Goal: Task Accomplishment & Management: Complete application form

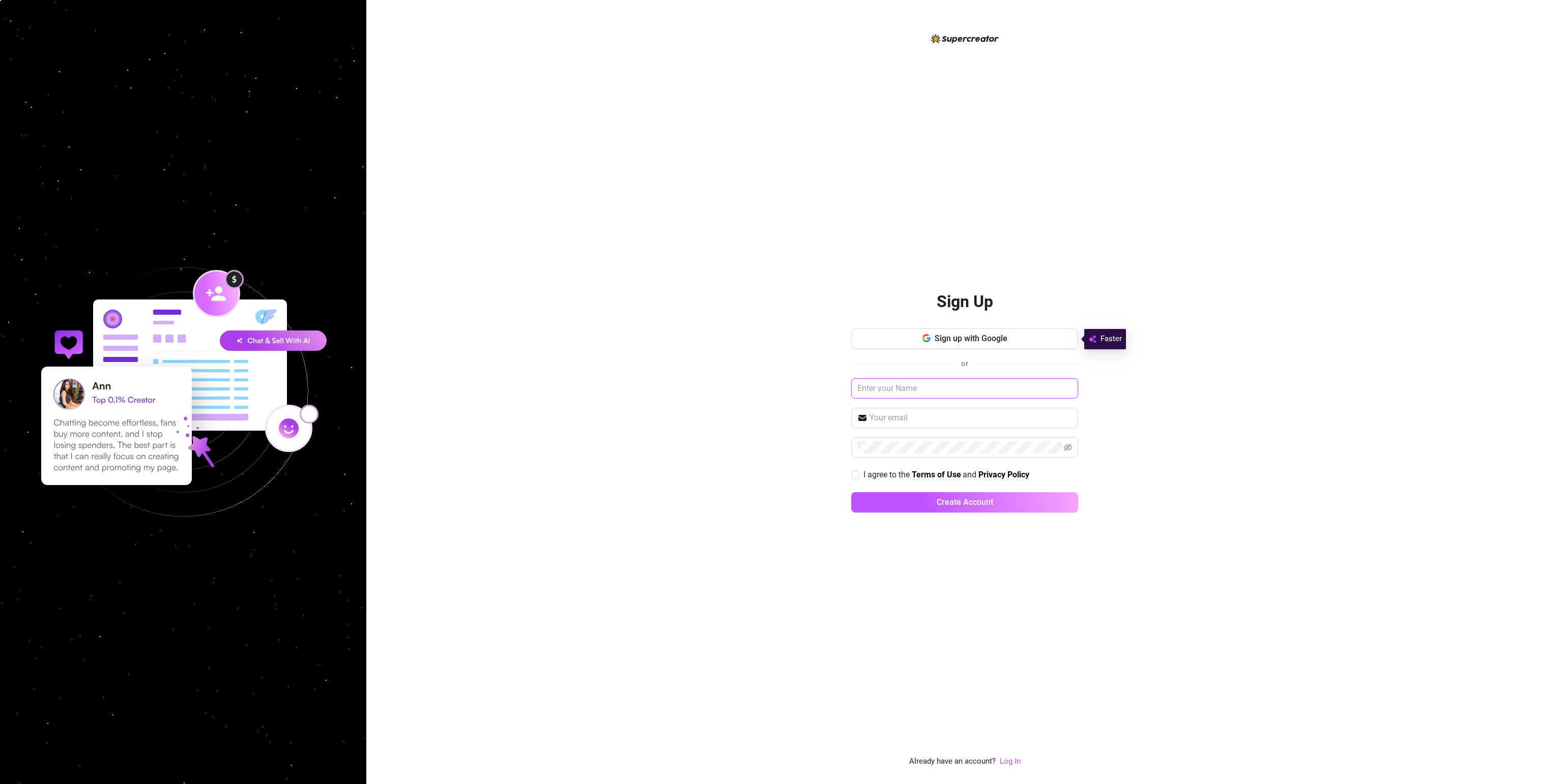
click at [942, 391] on input "text" at bounding box center [964, 389] width 227 height 20
type input "Quantum"
click at [970, 424] on input "trainbow100@gmail.com" at bounding box center [971, 417] width 203 height 12
type input "trainbow100@gmail.com"
click at [855, 476] on input "I agree to the Terms of Use and Privacy Policy" at bounding box center [855, 475] width 7 height 7
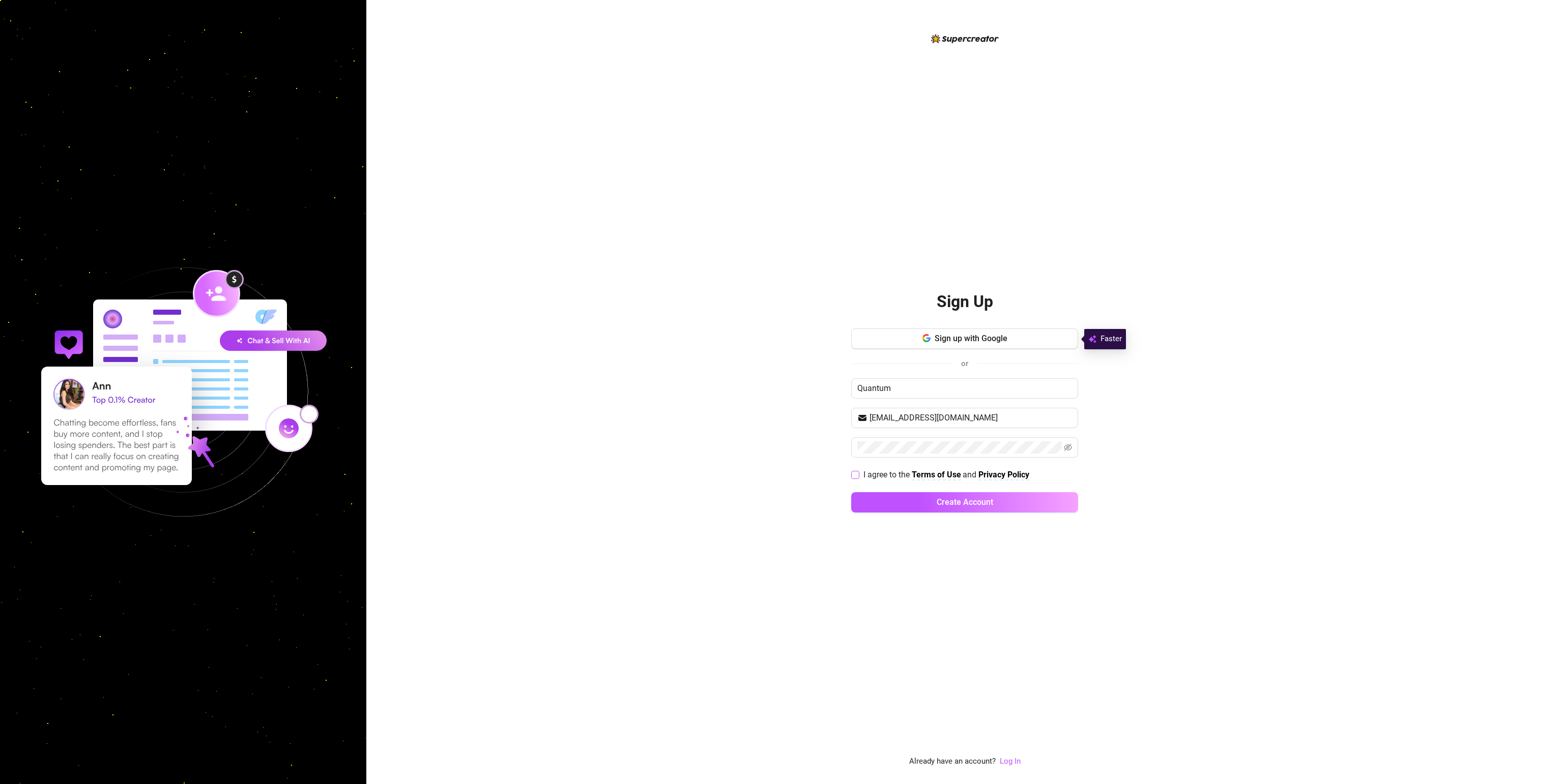
checkbox input "true"
click at [921, 500] on button "Create Account" at bounding box center [964, 503] width 227 height 20
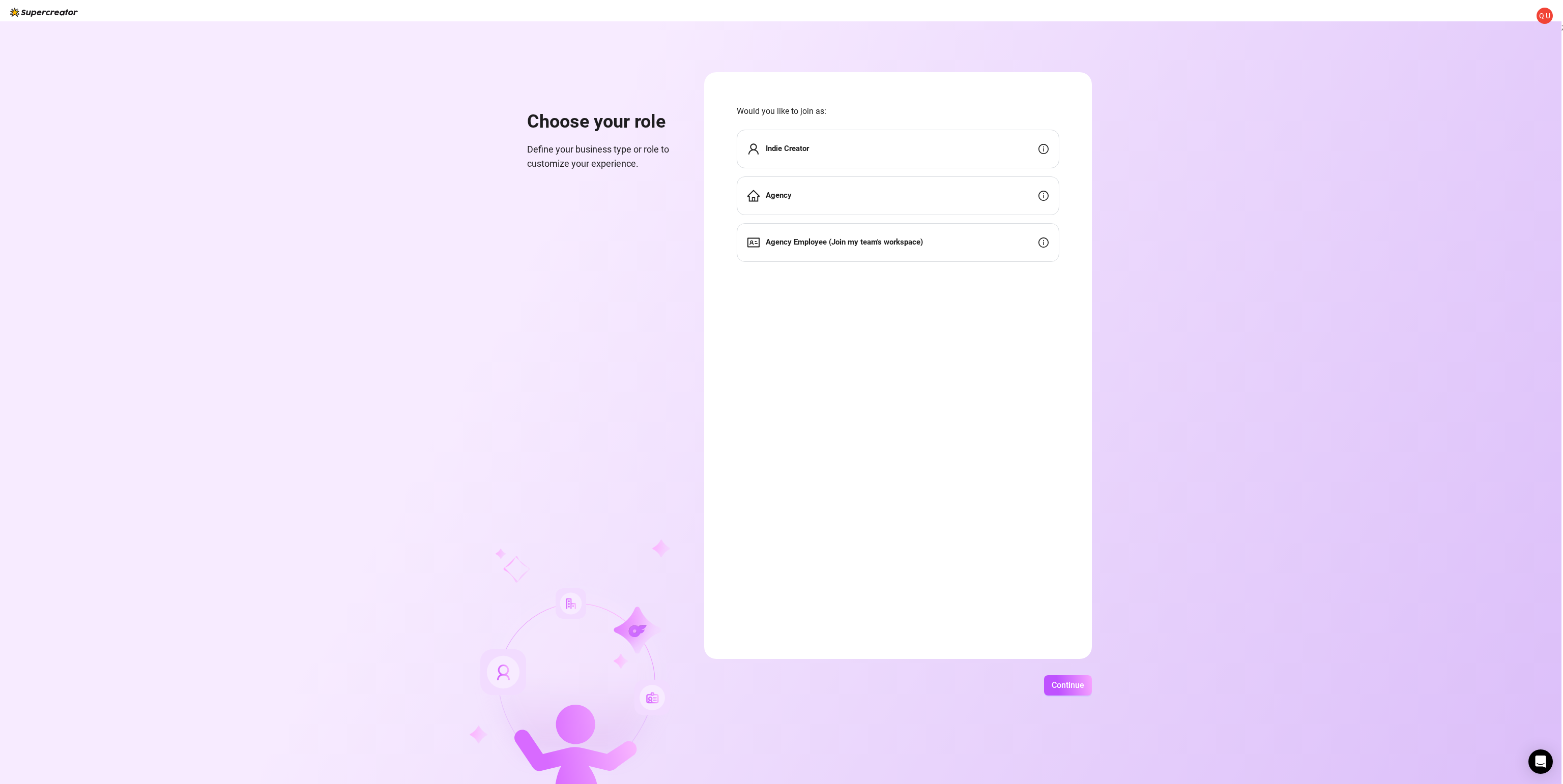
click at [1044, 248] on div "Agency Employee (Join my team's workspace)" at bounding box center [898, 243] width 322 height 39
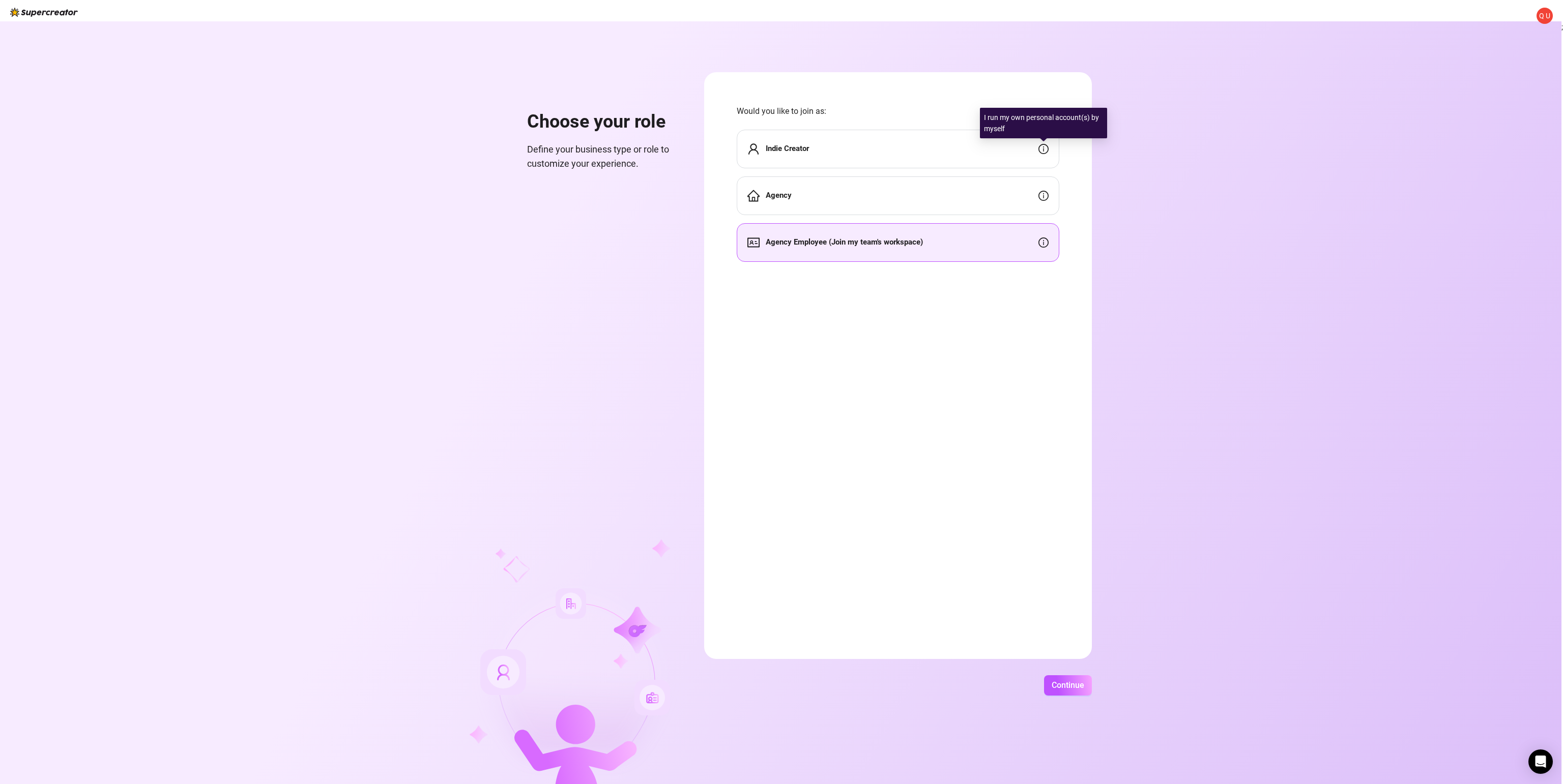
click at [1044, 153] on icon "info-circle" at bounding box center [1044, 149] width 10 height 10
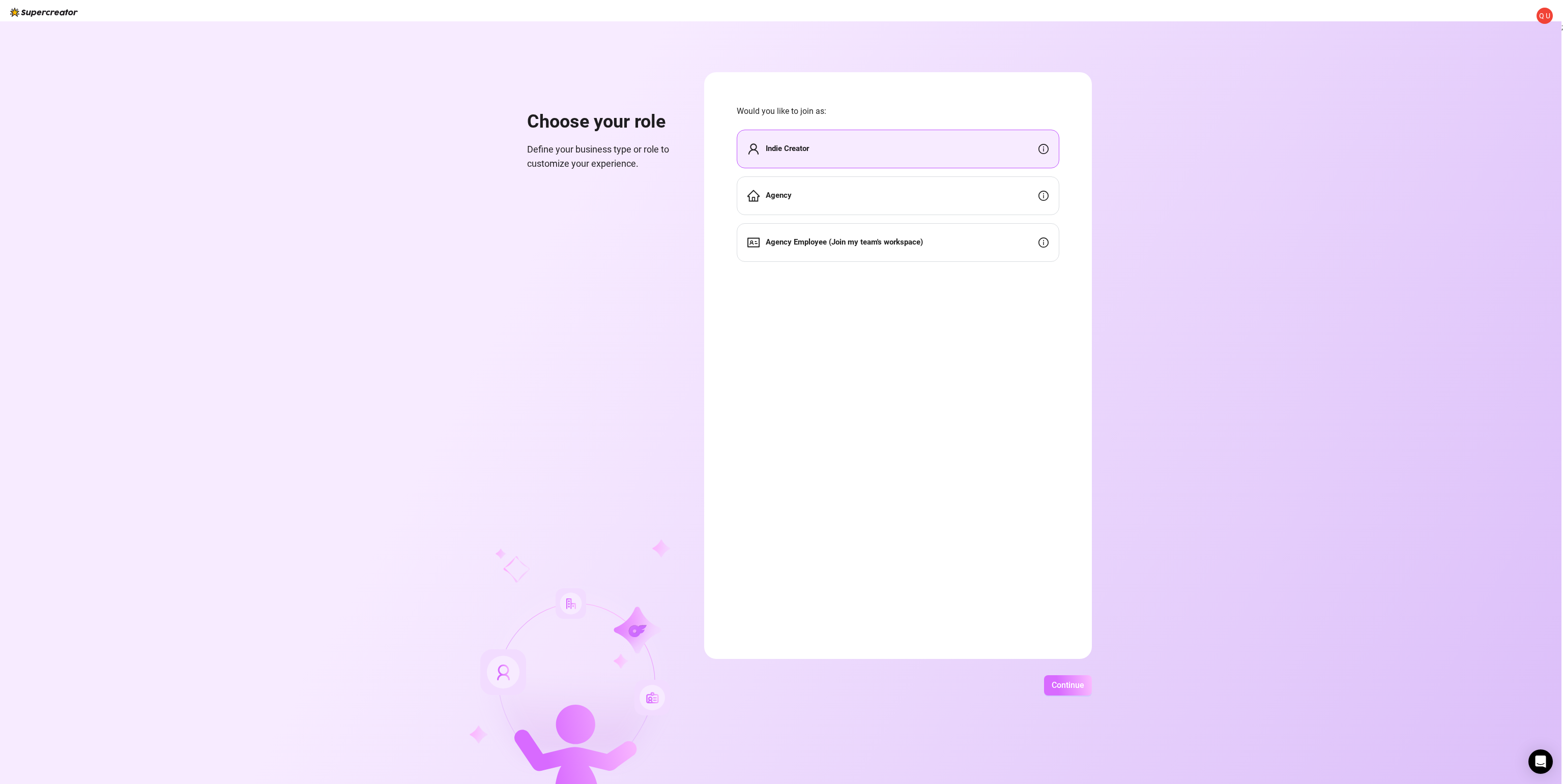
click at [1071, 686] on span "Continue" at bounding box center [1067, 685] width 32 height 9
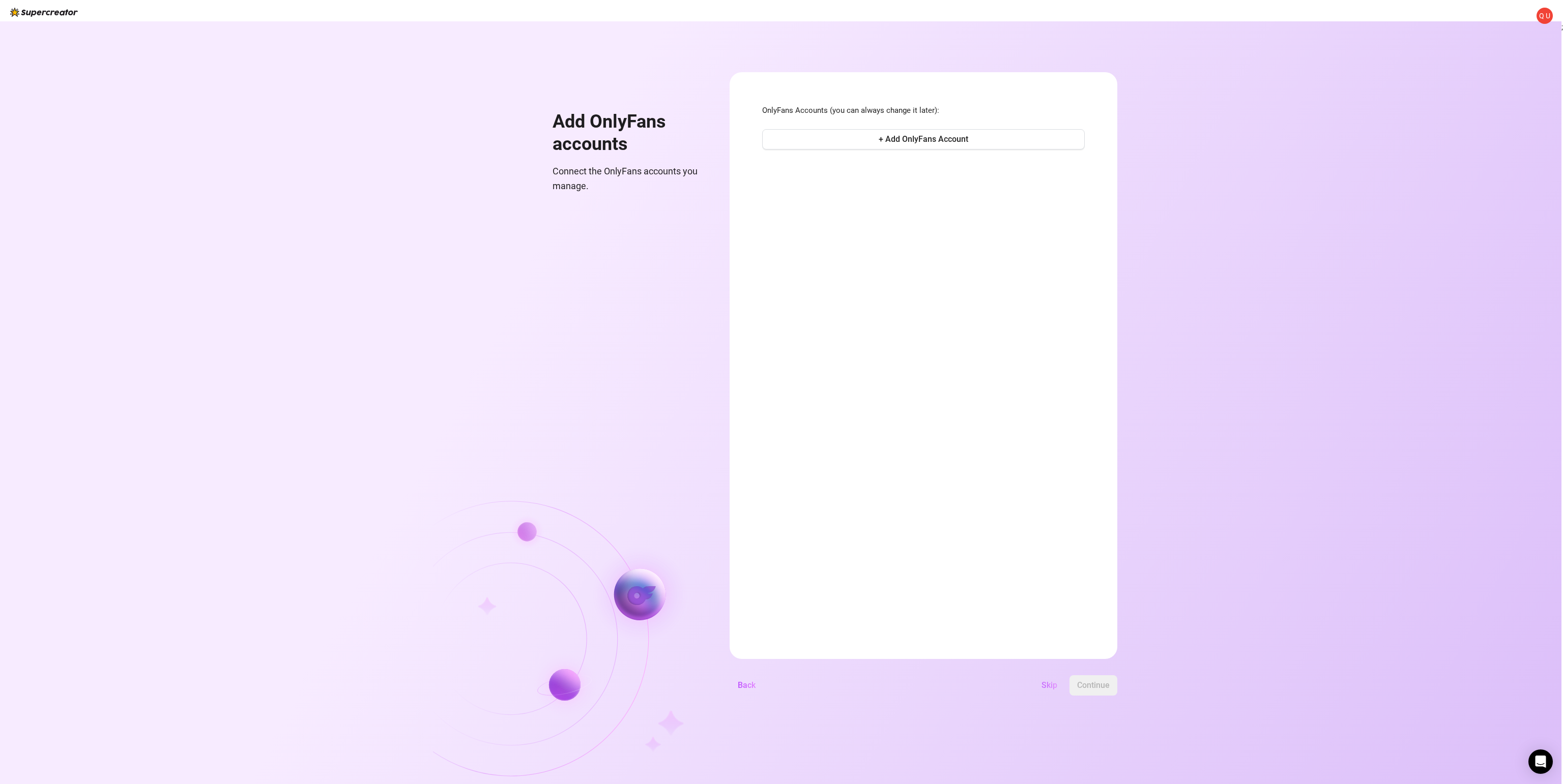
click at [1055, 684] on span "Skip" at bounding box center [1049, 685] width 16 height 9
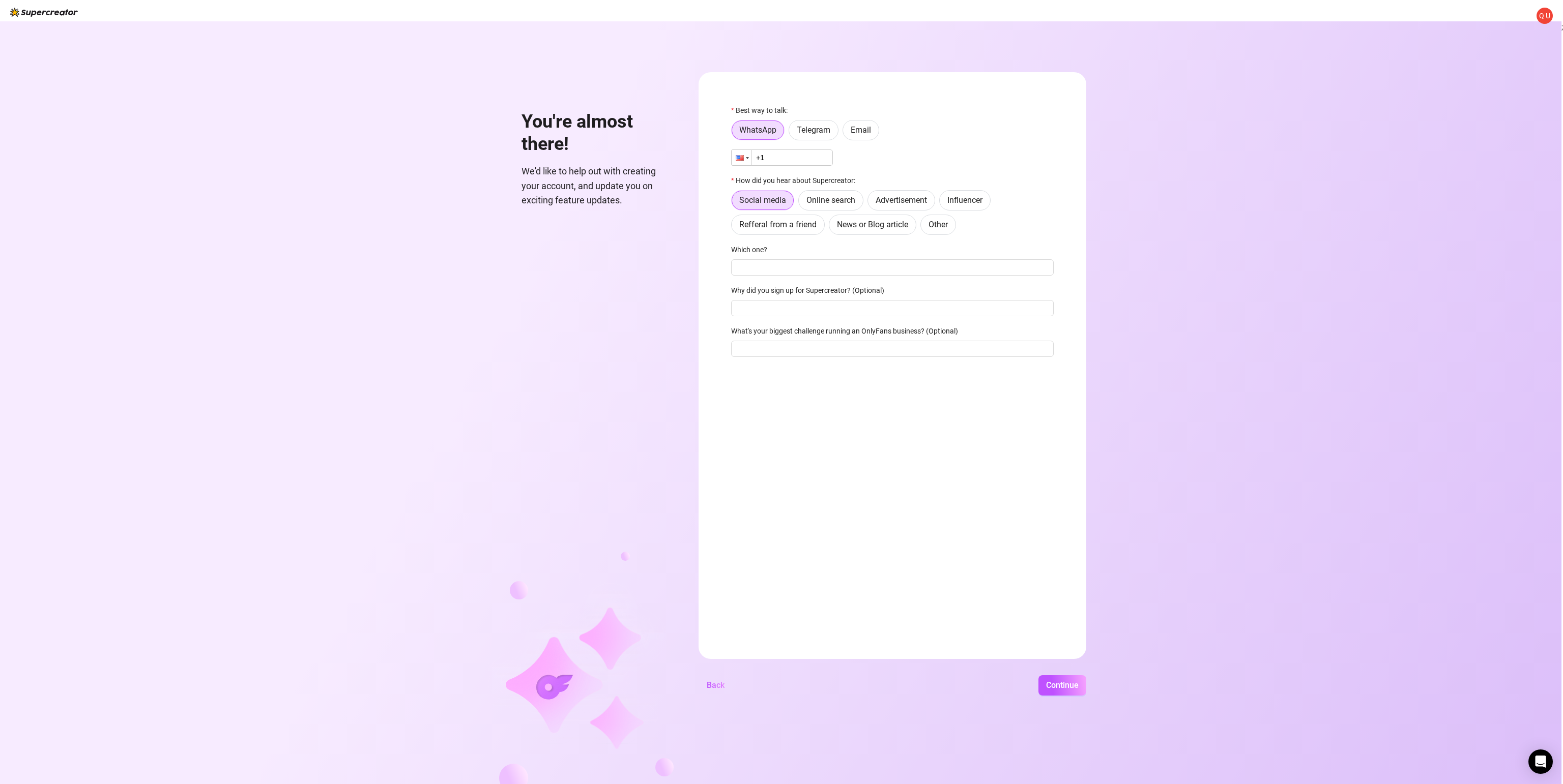
click at [748, 162] on div at bounding box center [741, 158] width 19 height 15
click at [767, 200] on span "Austria" at bounding box center [784, 197] width 73 height 9
click at [793, 162] on input "+43" at bounding box center [782, 158] width 102 height 16
type input "+43 677 645 025 24"
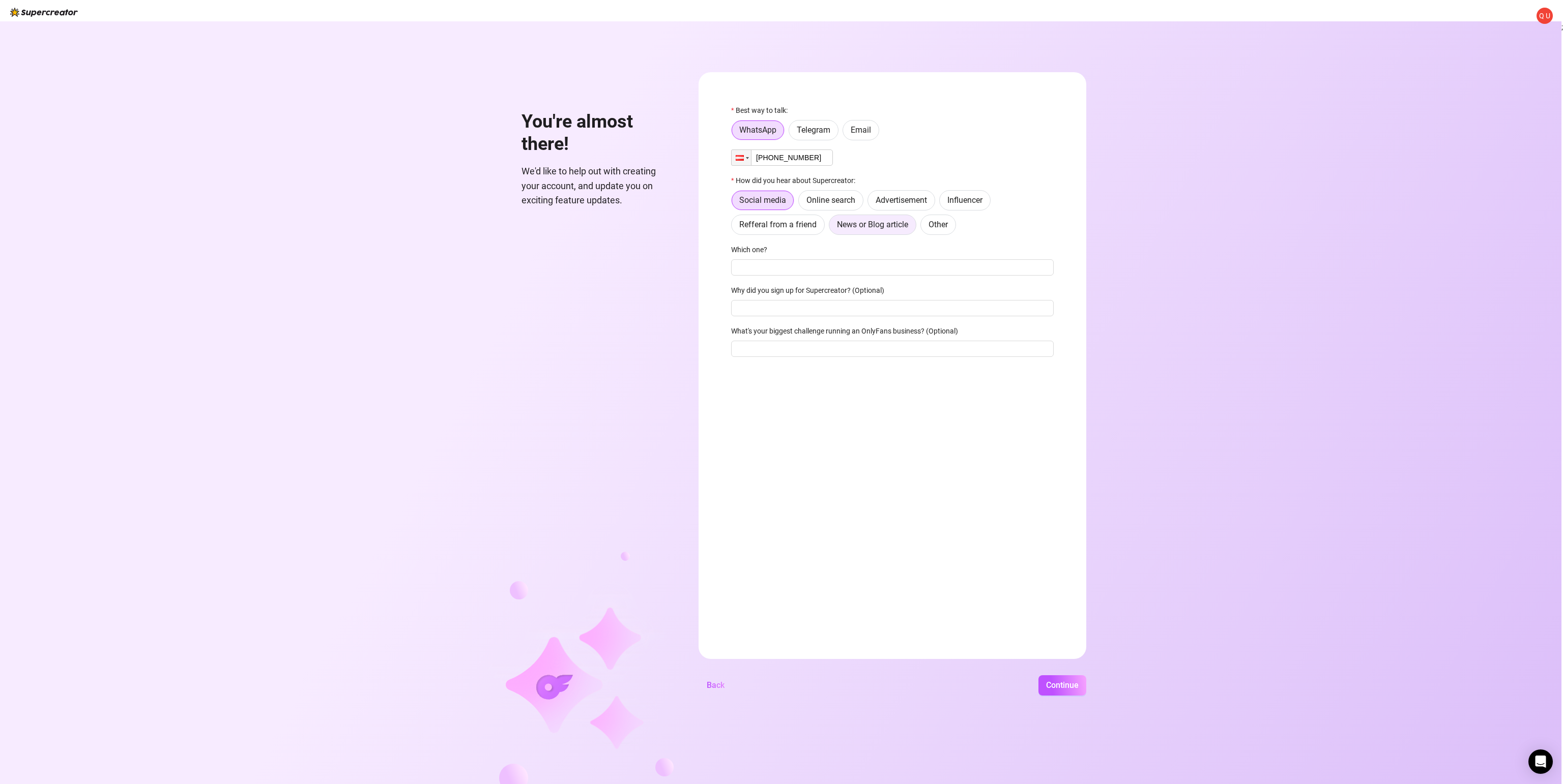
click at [852, 227] on span "News or Blog article" at bounding box center [872, 224] width 71 height 9
click at [872, 226] on span "News or Blog article" at bounding box center [872, 224] width 71 height 9
click at [832, 228] on input "News or Blog article" at bounding box center [832, 228] width 0 height 0
click at [858, 129] on span "Email" at bounding box center [861, 130] width 20 height 9
click at [846, 132] on input "Email" at bounding box center [846, 132] width 0 height 0
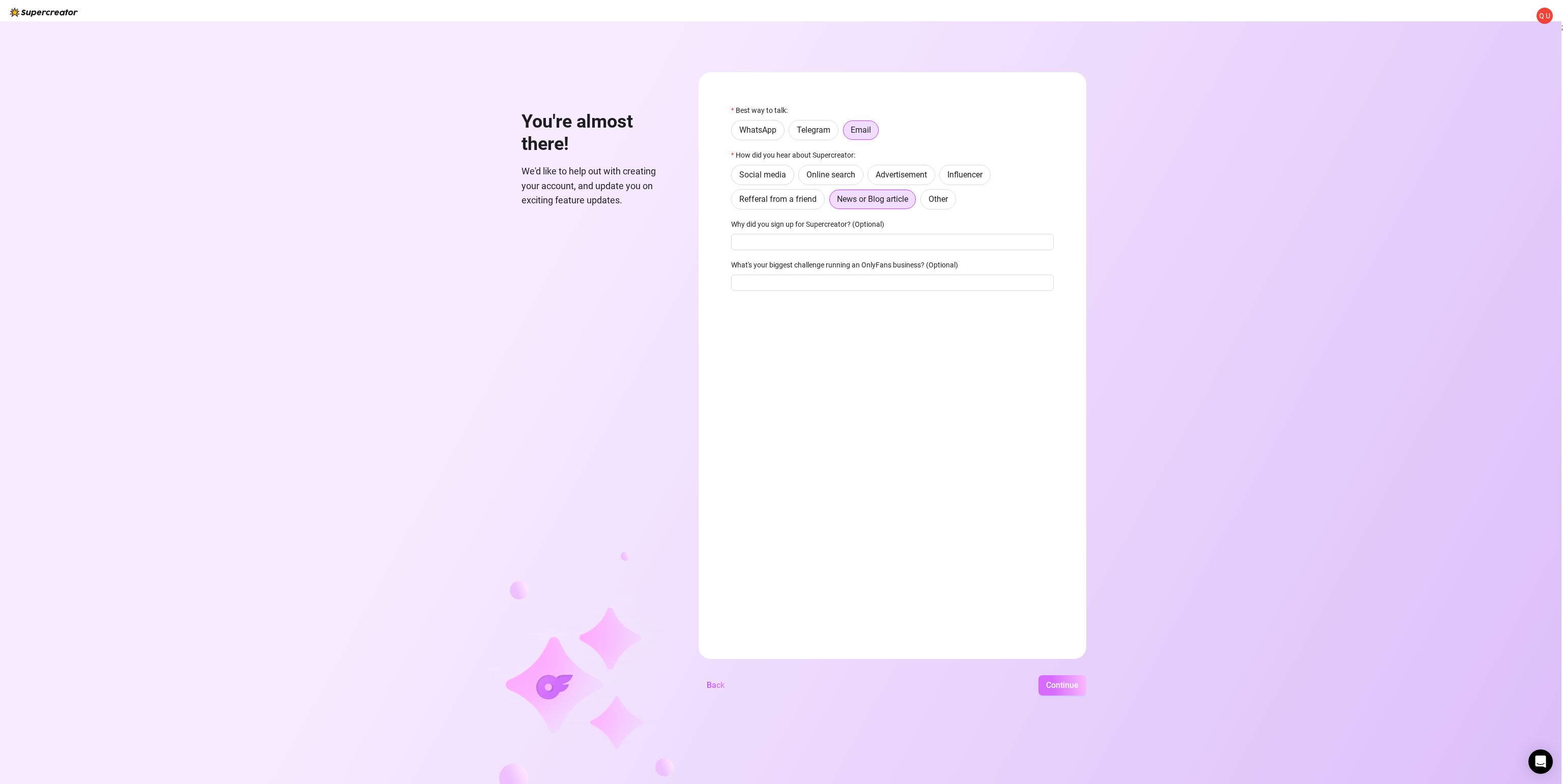
click at [1050, 689] on span "Continue" at bounding box center [1062, 685] width 32 height 9
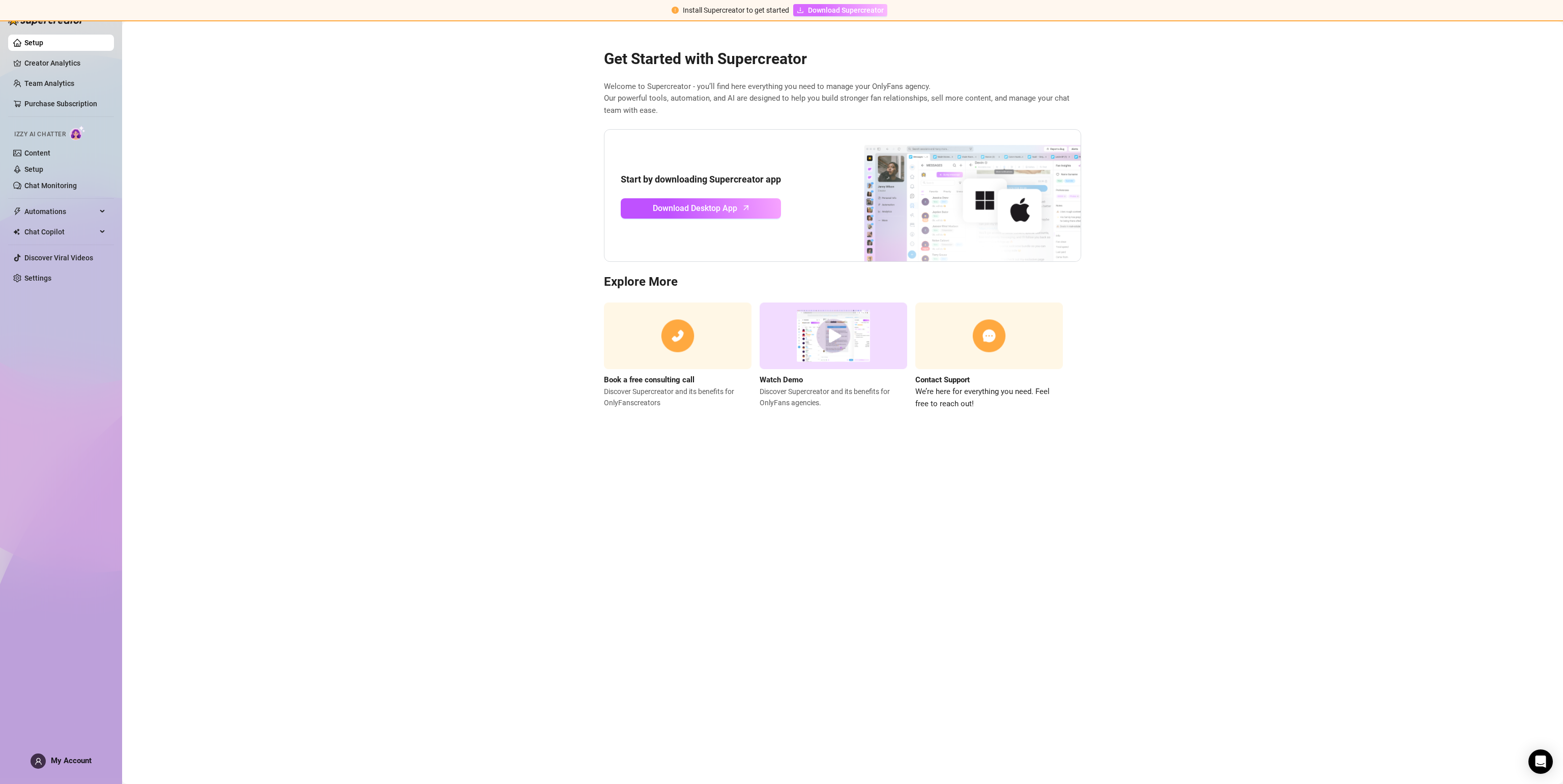
click at [842, 14] on span "Download Supercreator" at bounding box center [846, 10] width 76 height 11
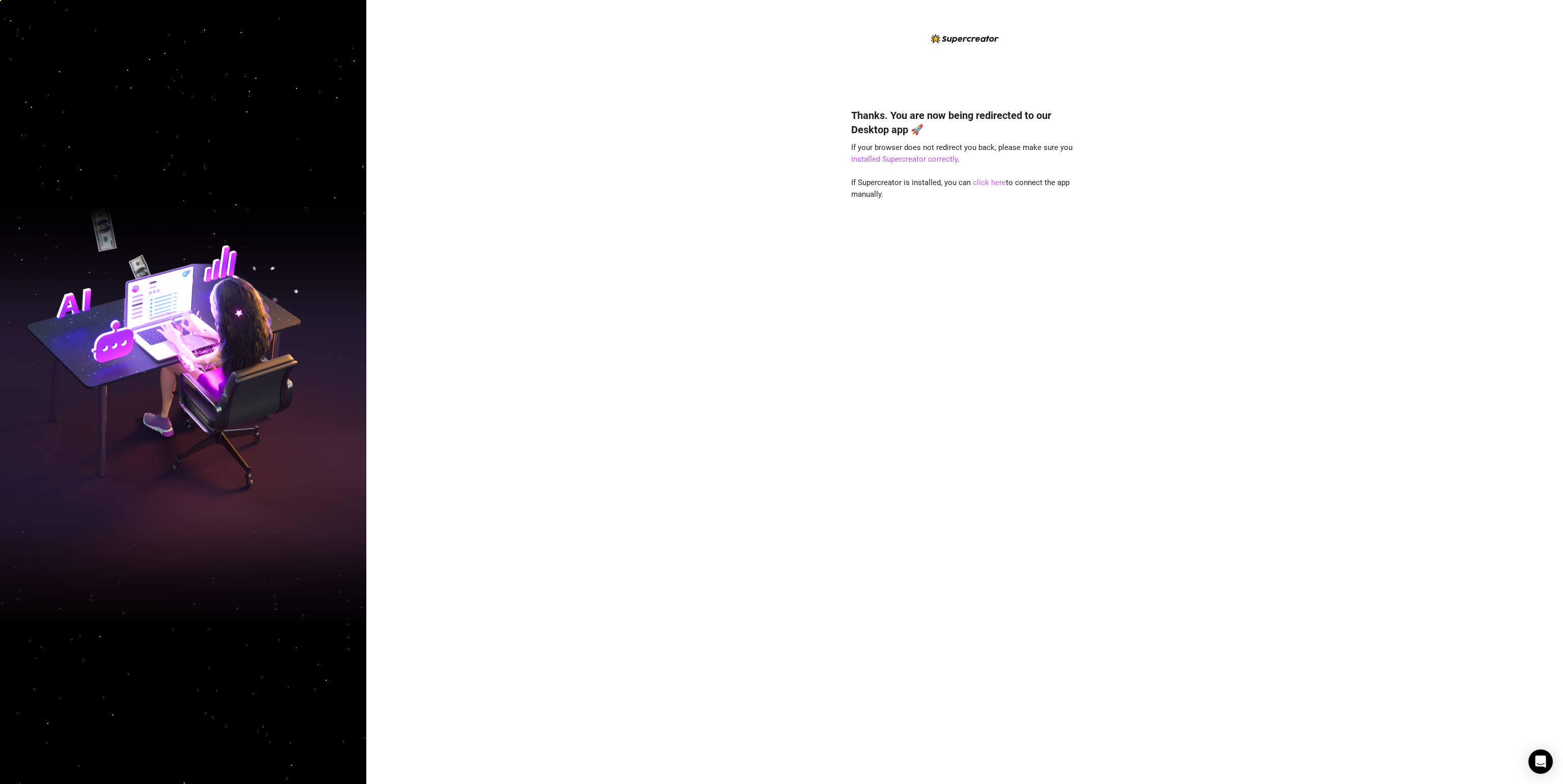
click at [983, 184] on link "click here" at bounding box center [989, 183] width 33 height 9
drag, startPoint x: 528, startPoint y: 377, endPoint x: 529, endPoint y: 383, distance: 6.1
click at [528, 379] on div "Thanks. You are now being redirected to our Desktop app 🚀 If your browser does …" at bounding box center [964, 392] width 1197 height 784
click at [1536, 758] on icon "Open Intercom Messenger" at bounding box center [1541, 762] width 13 height 13
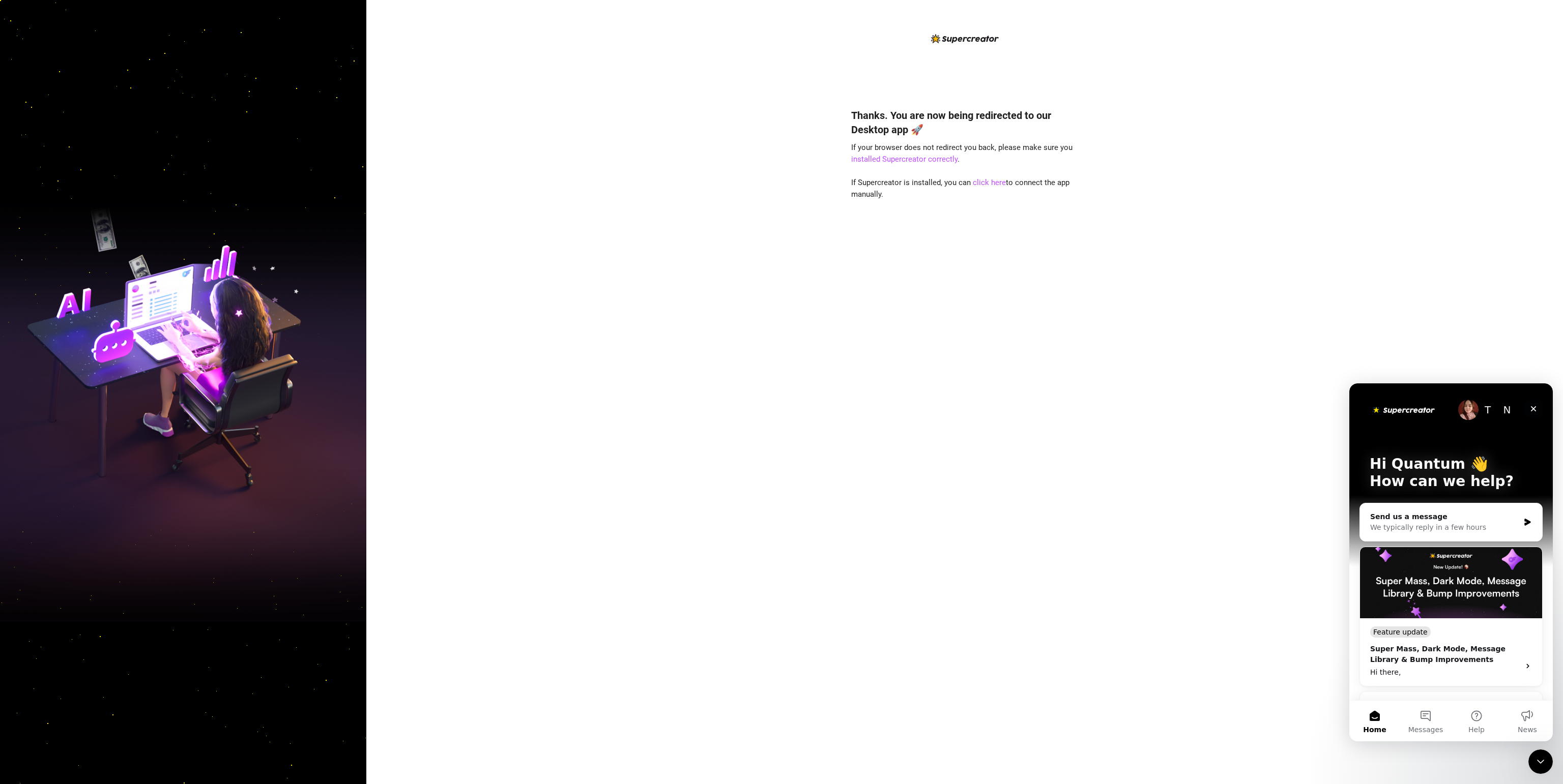
click at [1538, 411] on icon "Close" at bounding box center [1533, 408] width 8 height 8
